Goal: Transaction & Acquisition: Download file/media

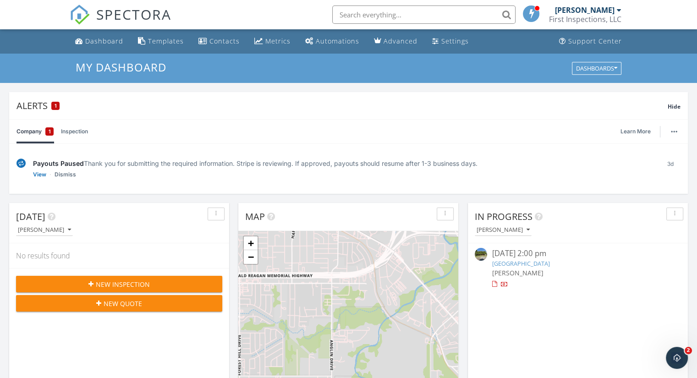
scroll to position [847, 710]
click at [49, 131] on span "1" at bounding box center [50, 131] width 2 height 9
click at [55, 107] on span "1" at bounding box center [56, 106] width 2 height 6
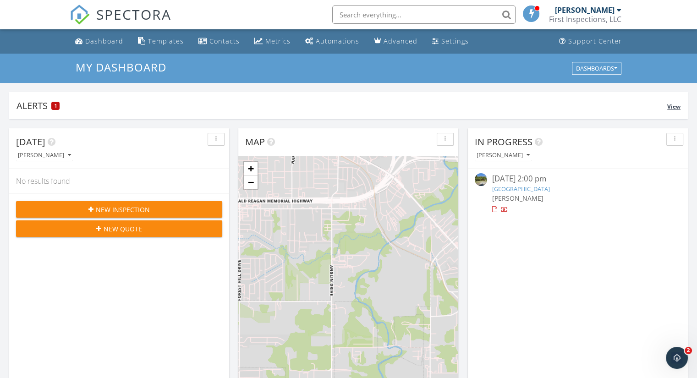
click at [58, 105] on div "1" at bounding box center [55, 106] width 8 height 8
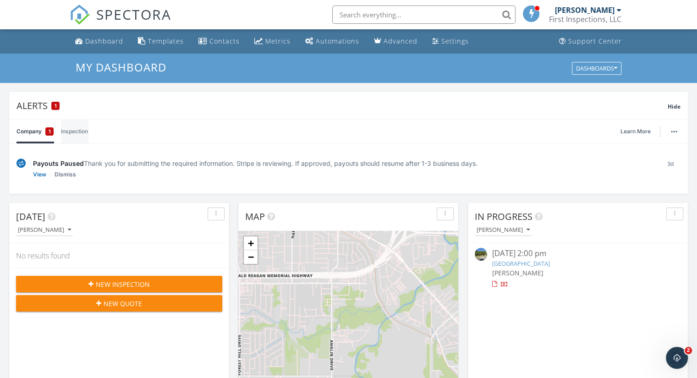
click at [75, 131] on link "Inspection" at bounding box center [74, 132] width 27 height 24
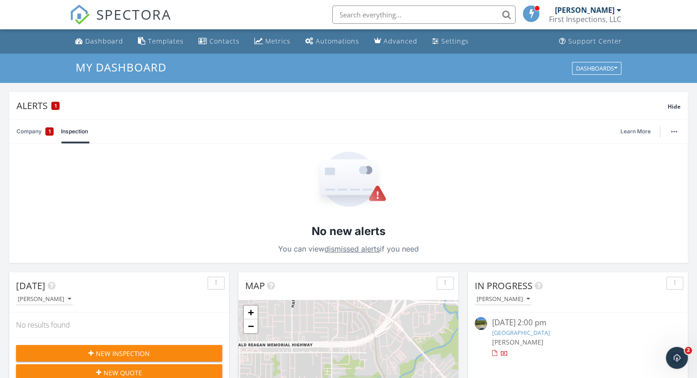
click at [29, 133] on link "Company 1" at bounding box center [34, 132] width 37 height 24
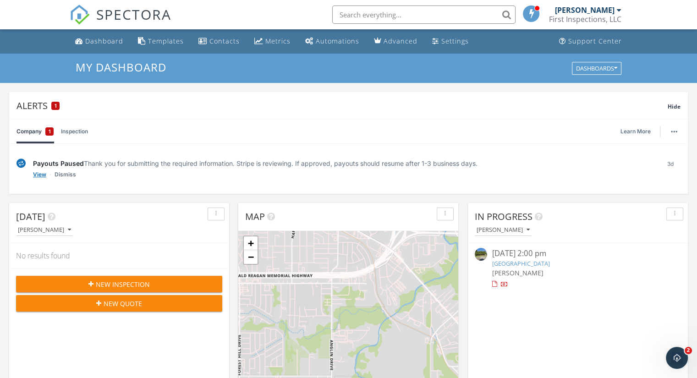
click at [40, 175] on link "View" at bounding box center [39, 174] width 13 height 9
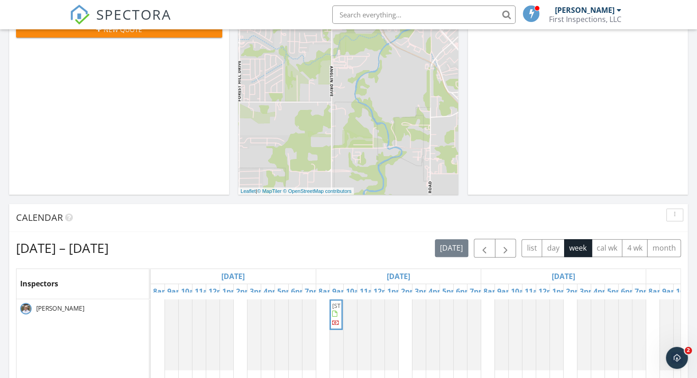
scroll to position [274, 0]
click at [509, 247] on span "button" at bounding box center [505, 247] width 11 height 11
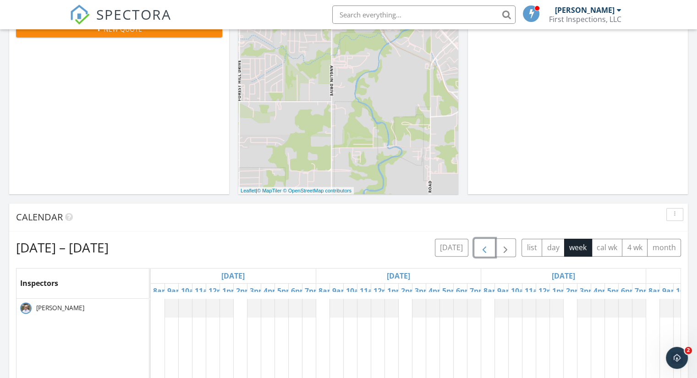
click at [481, 246] on span "button" at bounding box center [484, 247] width 11 height 11
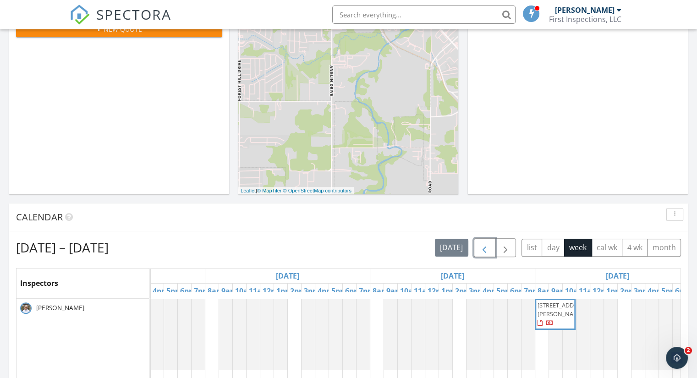
scroll to position [0, 0]
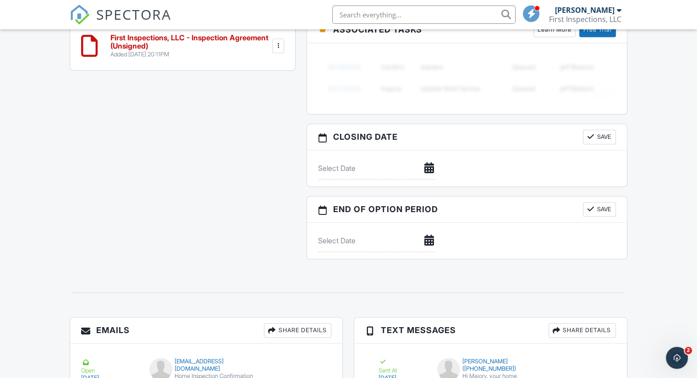
scroll to position [875, 0]
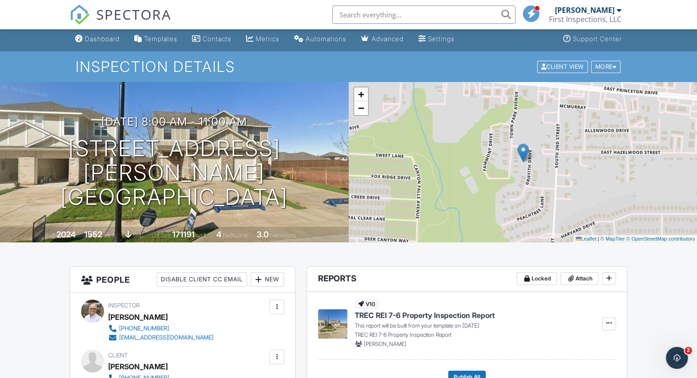
scroll to position [0, 0]
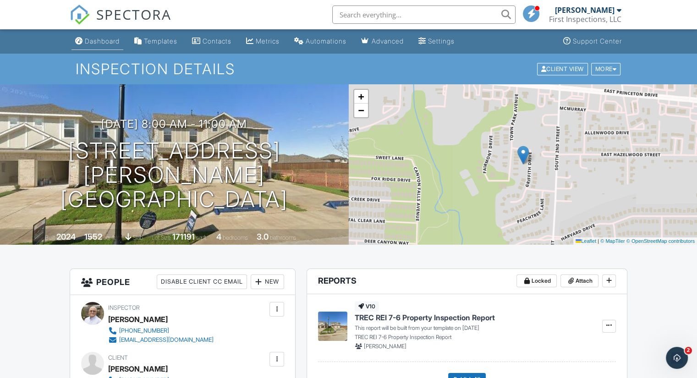
click at [104, 37] on link "Dashboard" at bounding box center [97, 41] width 52 height 17
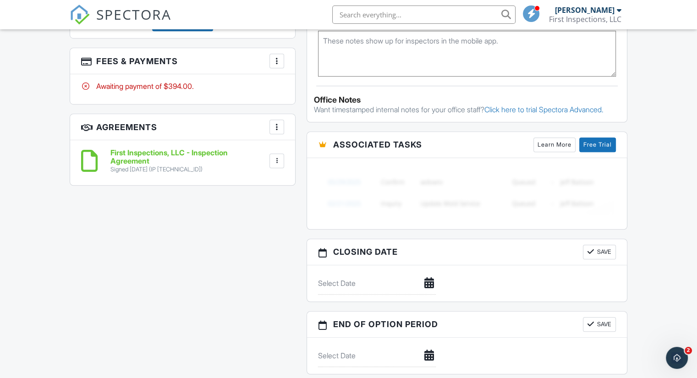
click at [278, 161] on div at bounding box center [276, 160] width 9 height 9
click at [257, 233] on li "Download" at bounding box center [252, 231] width 52 height 23
click at [301, 147] on div "Reports Locked Attach New TREC REI 7-6 Property Inspection Report TREC REI 7-6 …" at bounding box center [467, 1] width 332 height 764
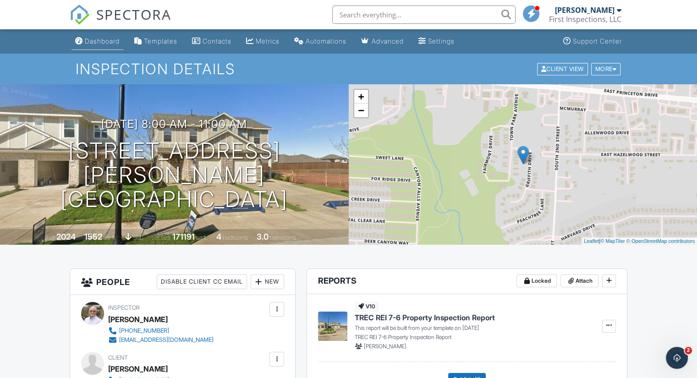
click at [102, 40] on div "Dashboard" at bounding box center [102, 41] width 35 height 8
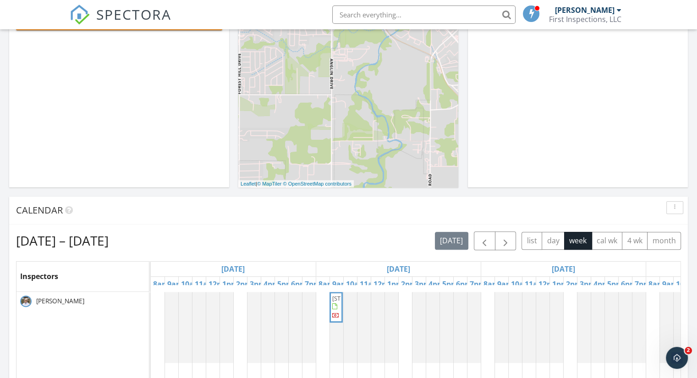
scroll to position [281, 0]
click at [334, 302] on span "[STREET_ADDRESS]" at bounding box center [357, 298] width 51 height 8
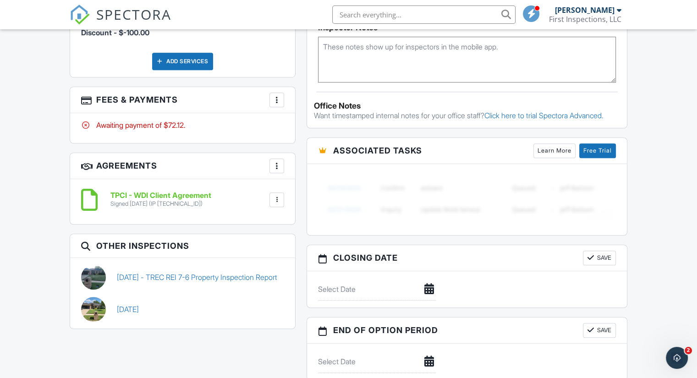
scroll to position [675, 0]
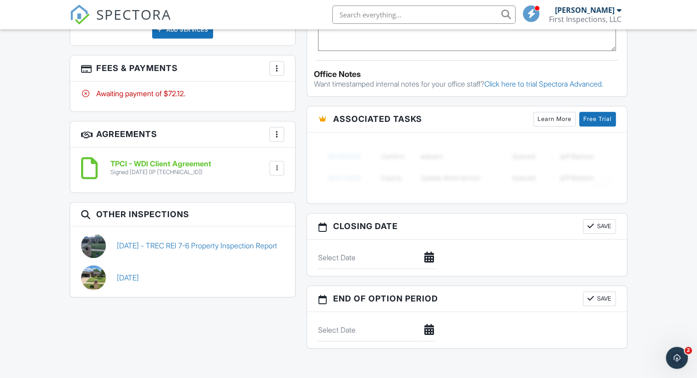
click at [271, 169] on div at bounding box center [276, 168] width 15 height 15
click at [265, 242] on li "Download" at bounding box center [252, 239] width 52 height 23
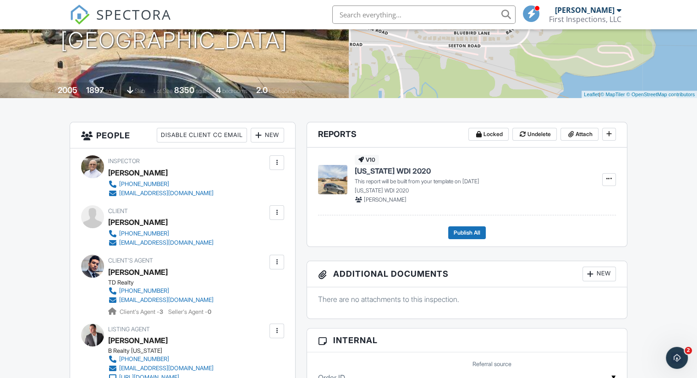
scroll to position [0, 0]
